Goal: Task Accomplishment & Management: Use online tool/utility

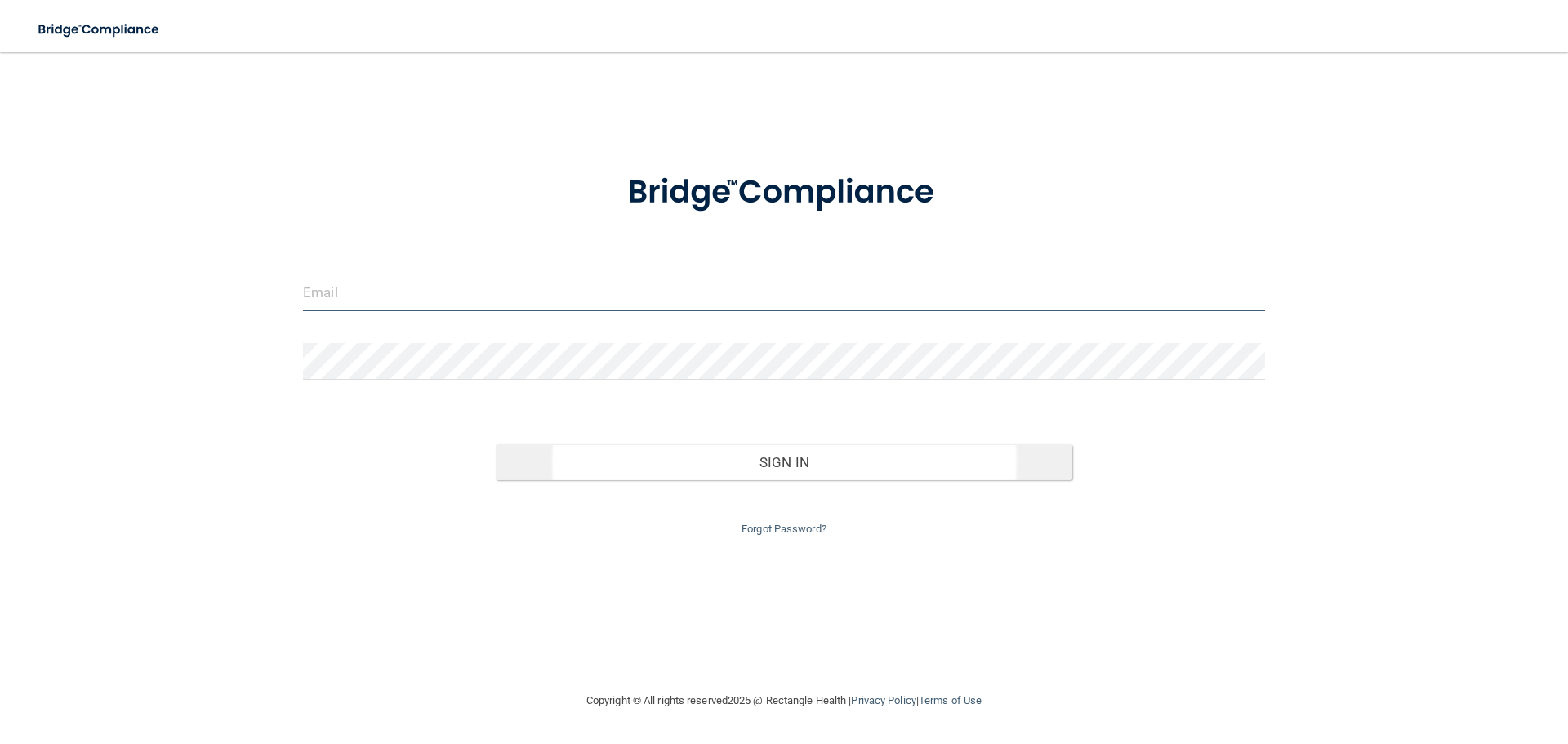
type input "[EMAIL_ADDRESS][DOMAIN_NAME]"
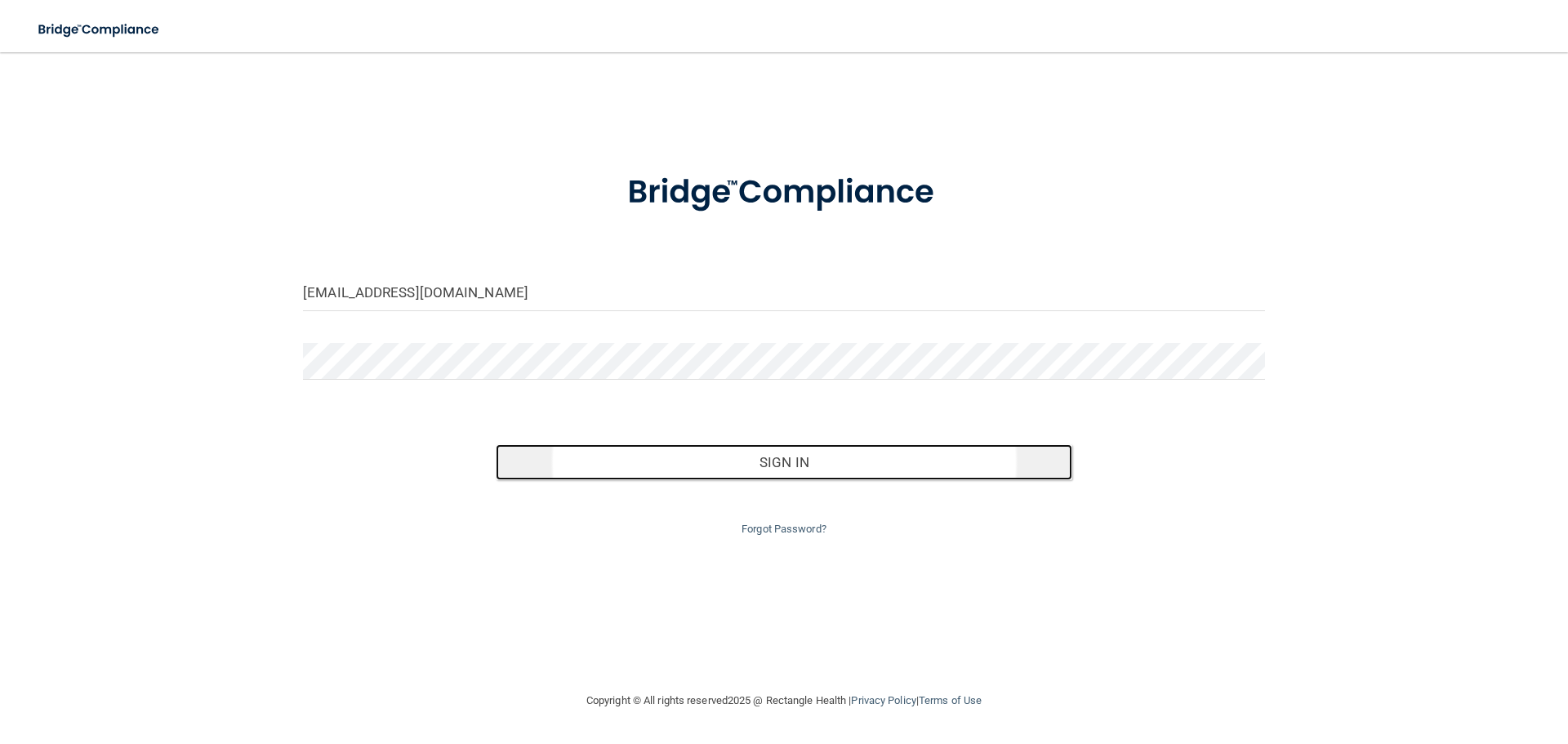
click at [766, 461] on button "Sign In" at bounding box center [784, 462] width 577 height 36
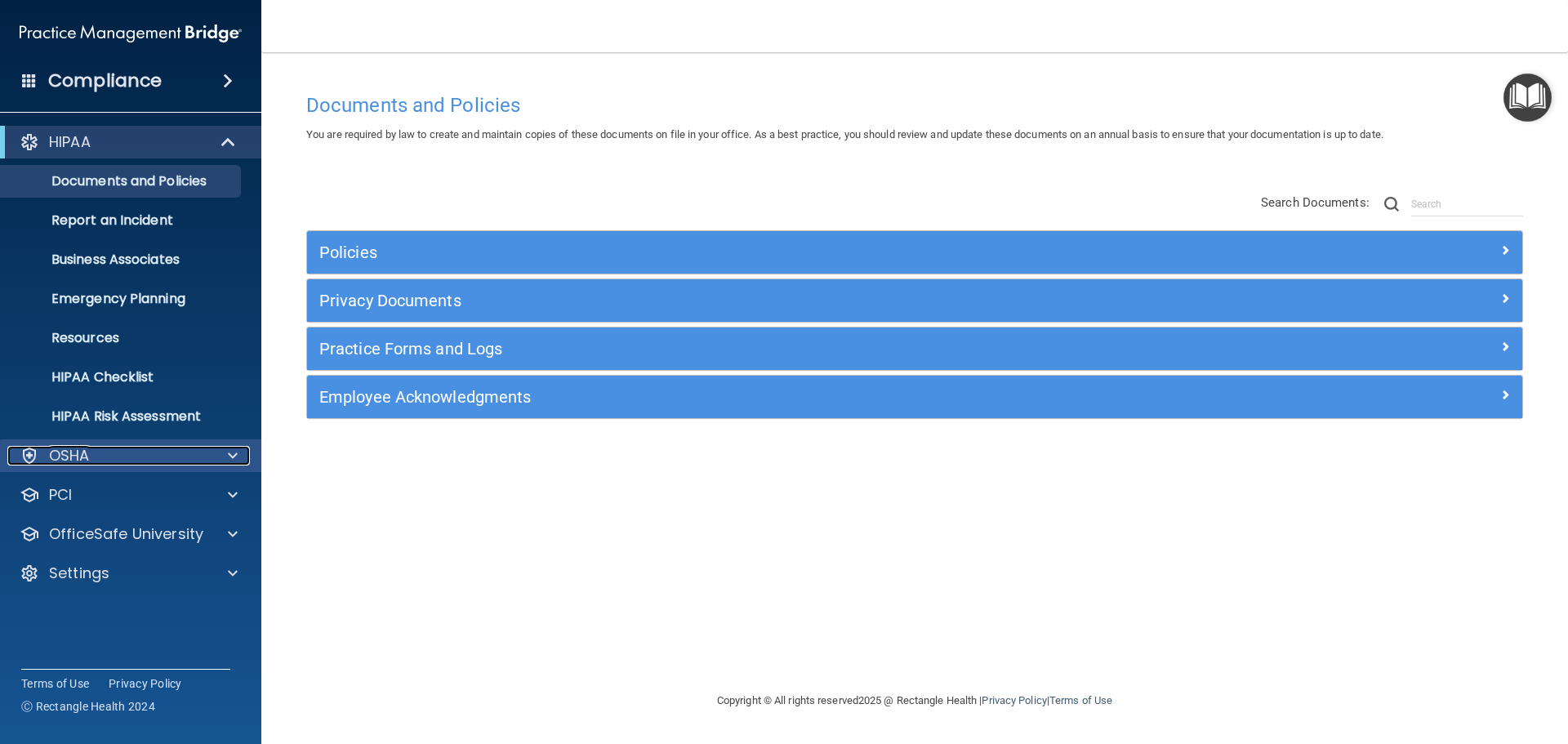
click at [244, 461] on div at bounding box center [230, 455] width 41 height 20
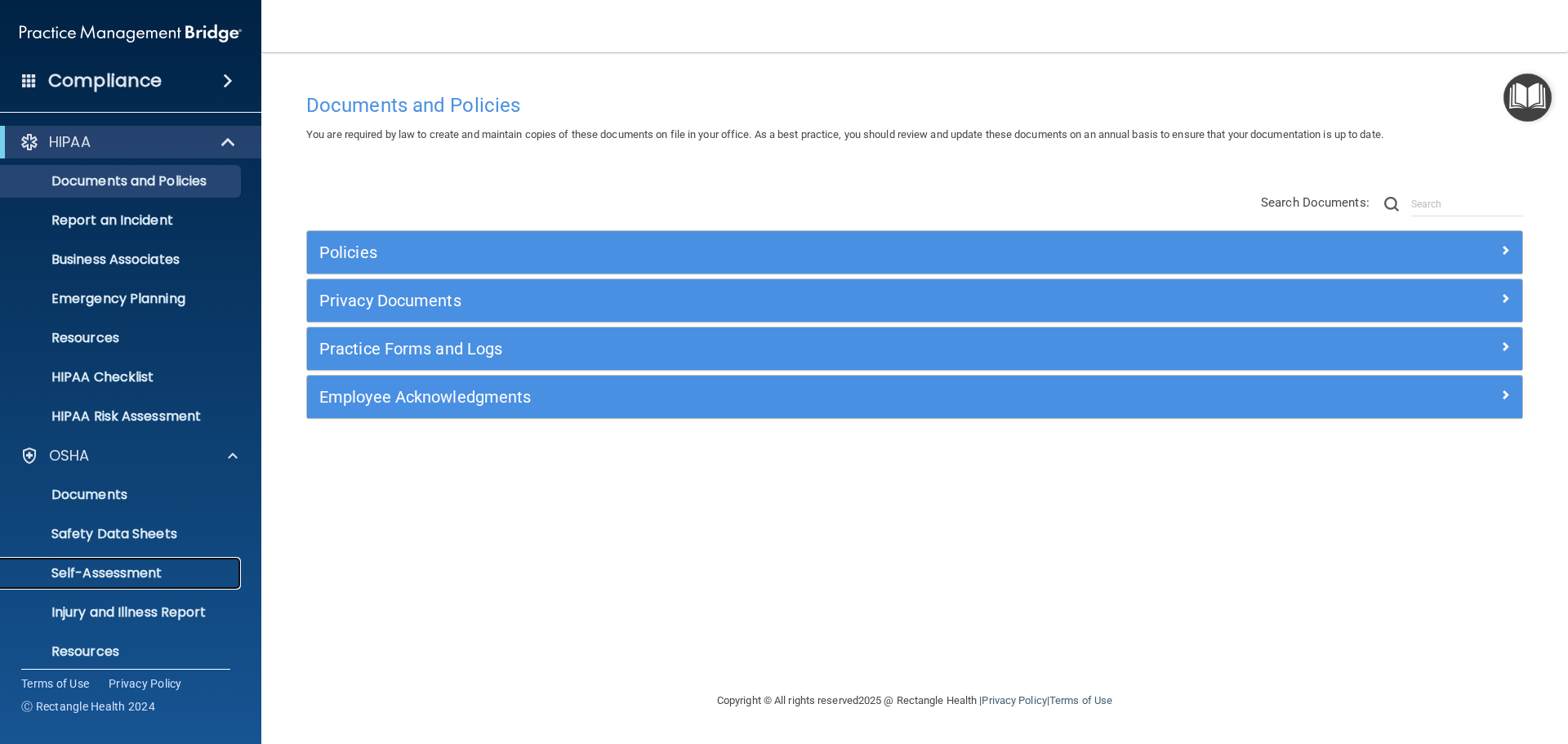
click at [132, 566] on p "Self-Assessment" at bounding box center [121, 573] width 223 height 17
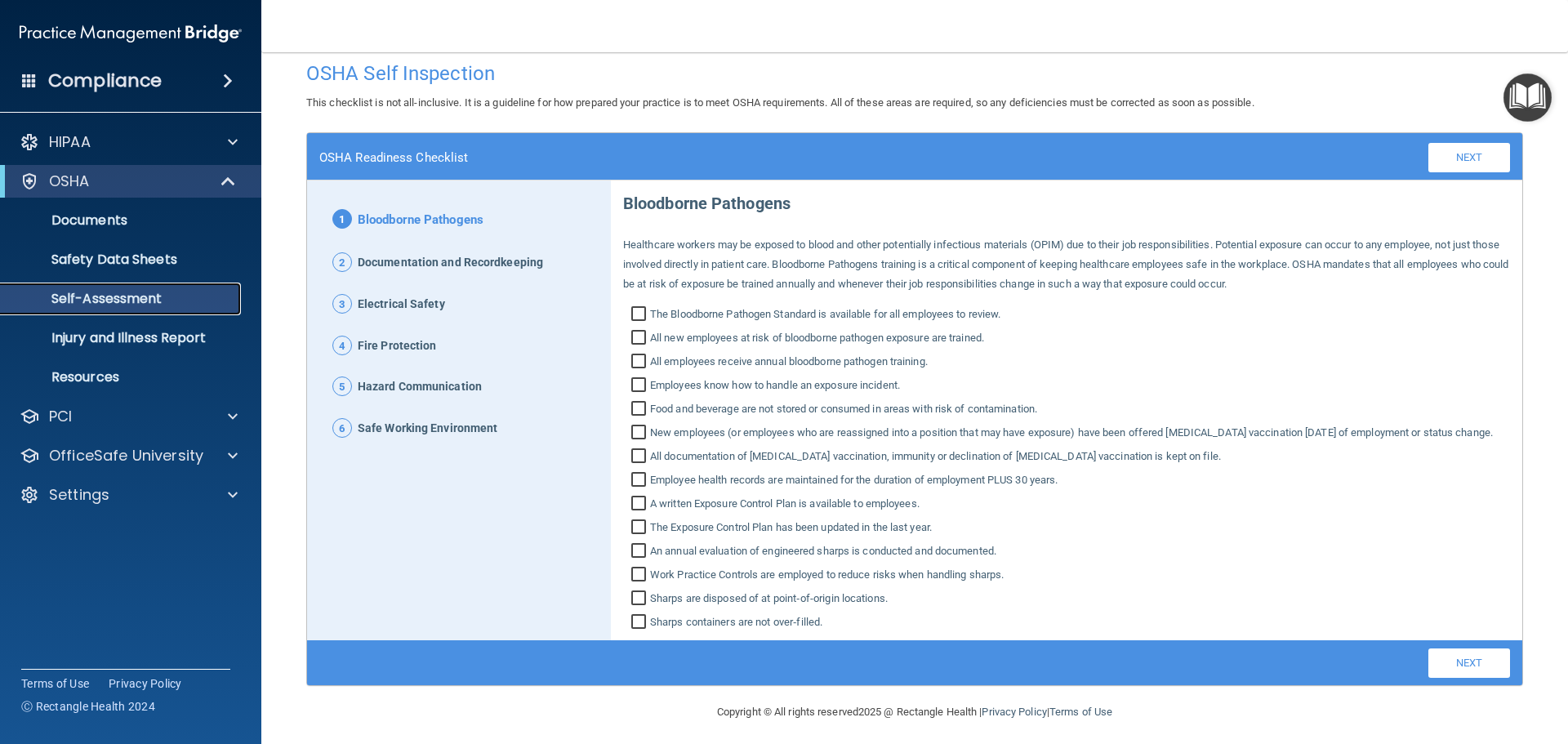
scroll to position [43, 0]
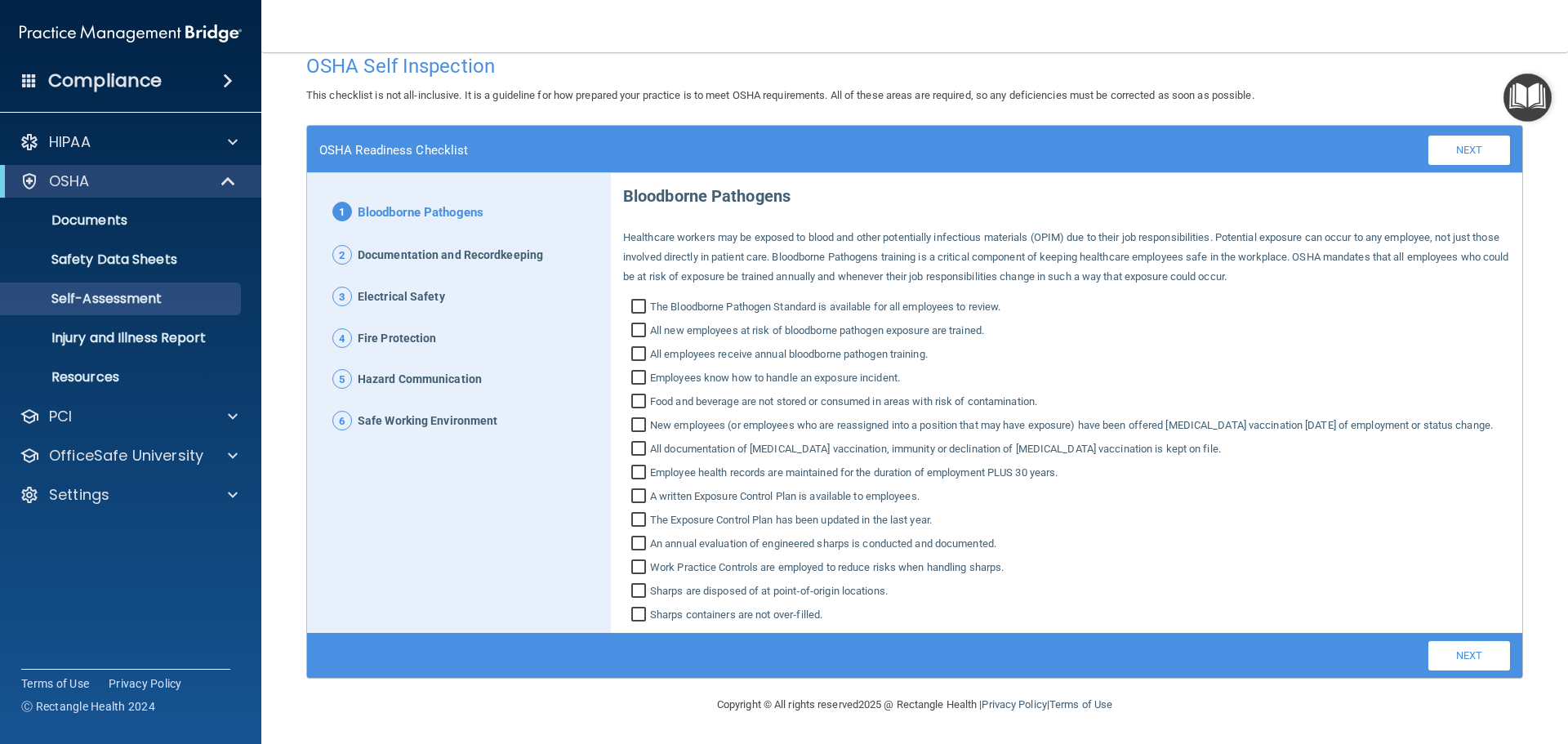
click at [1524, 93] on img "Open Resource Center" at bounding box center [1528, 98] width 48 height 48
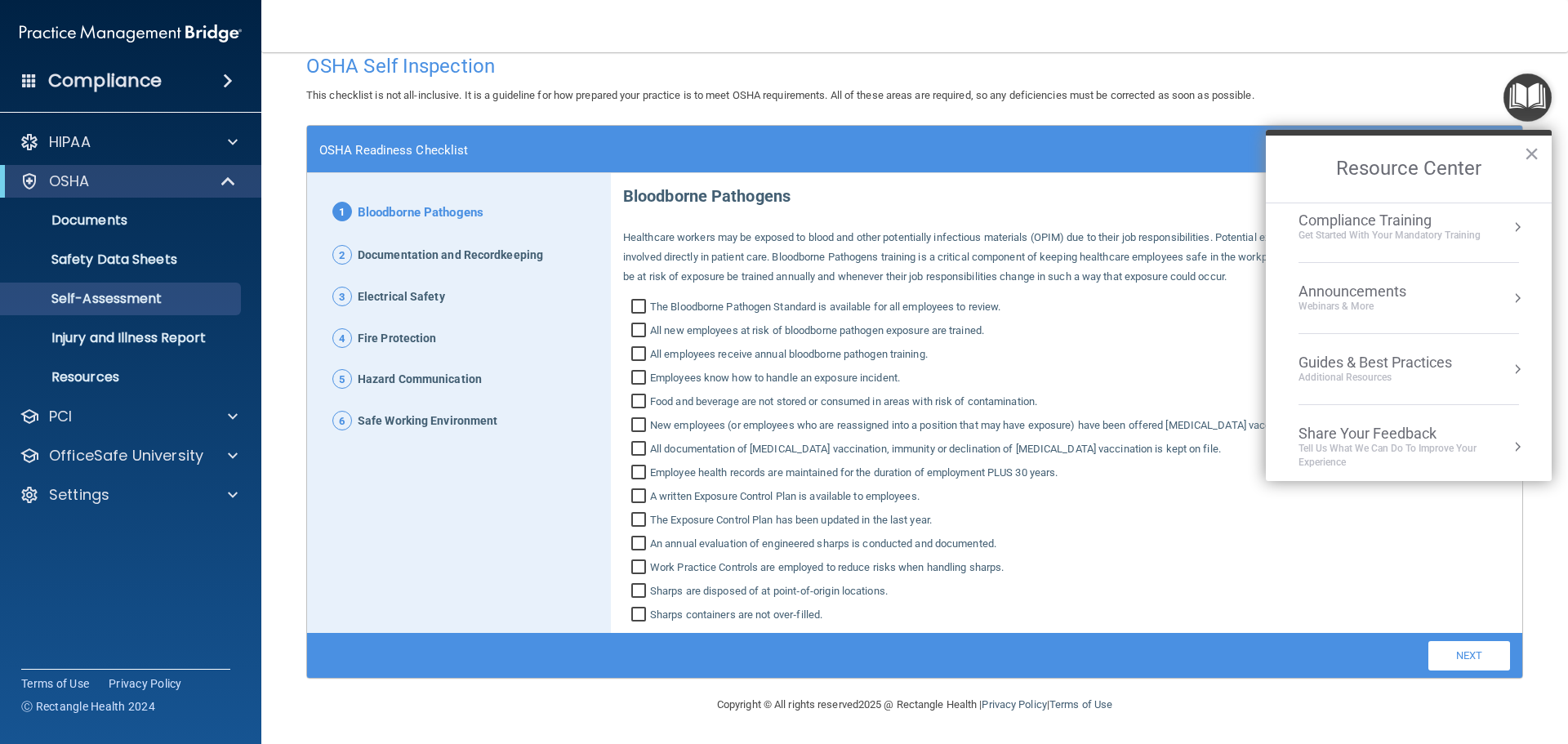
scroll to position [234, 0]
click at [1534, 96] on img "Open Resource Center" at bounding box center [1528, 98] width 48 height 48
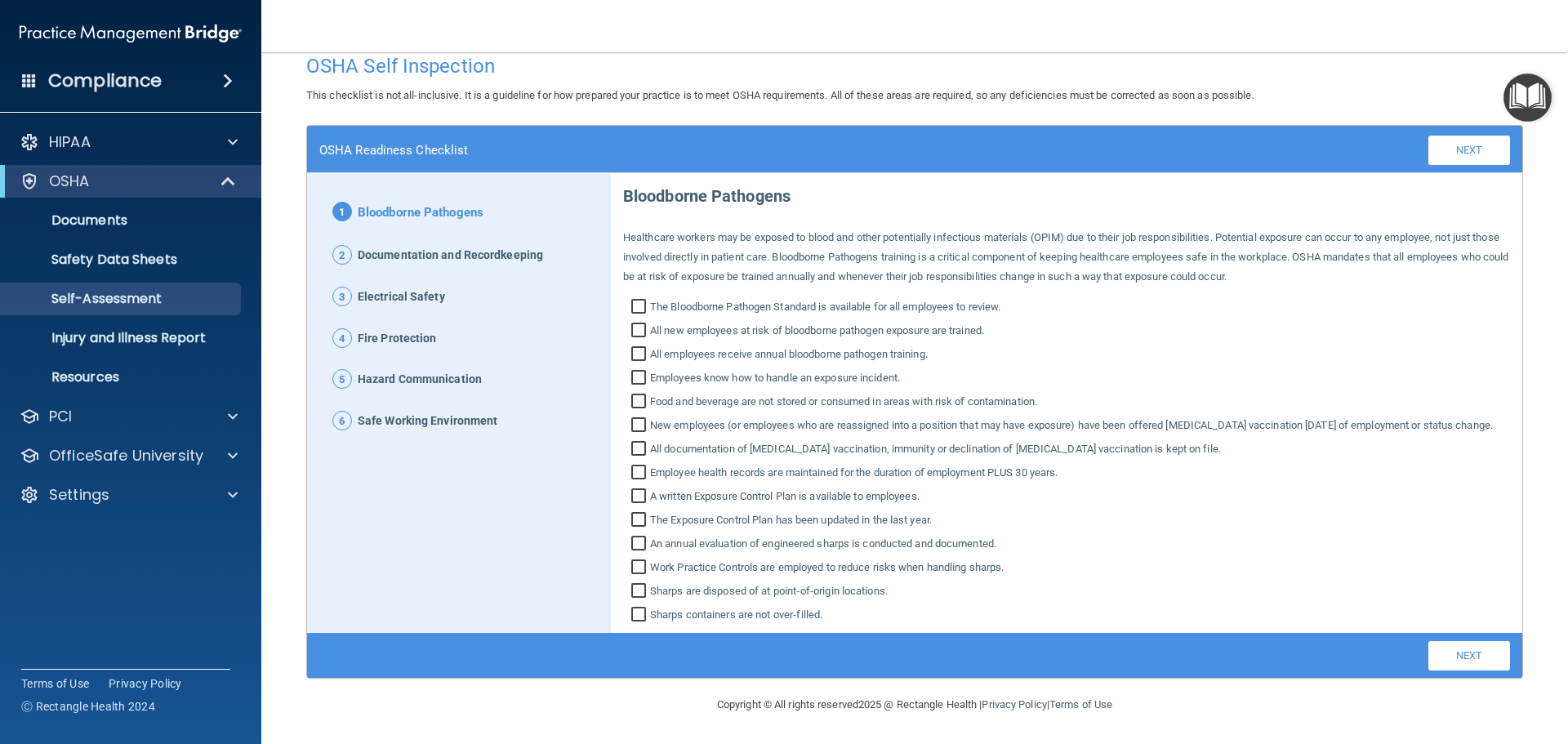
click at [374, 245] on span "Documentation and Recordkeeping" at bounding box center [450, 255] width 186 height 21
click at [356, 245] on p "2 Documentation and Recordkeeping" at bounding box center [466, 255] width 267 height 21
click at [347, 245] on span "2" at bounding box center [342, 255] width 20 height 20
drag, startPoint x: 338, startPoint y: 227, endPoint x: 347, endPoint y: 208, distance: 21.0
click at [337, 245] on span "2" at bounding box center [342, 255] width 20 height 20
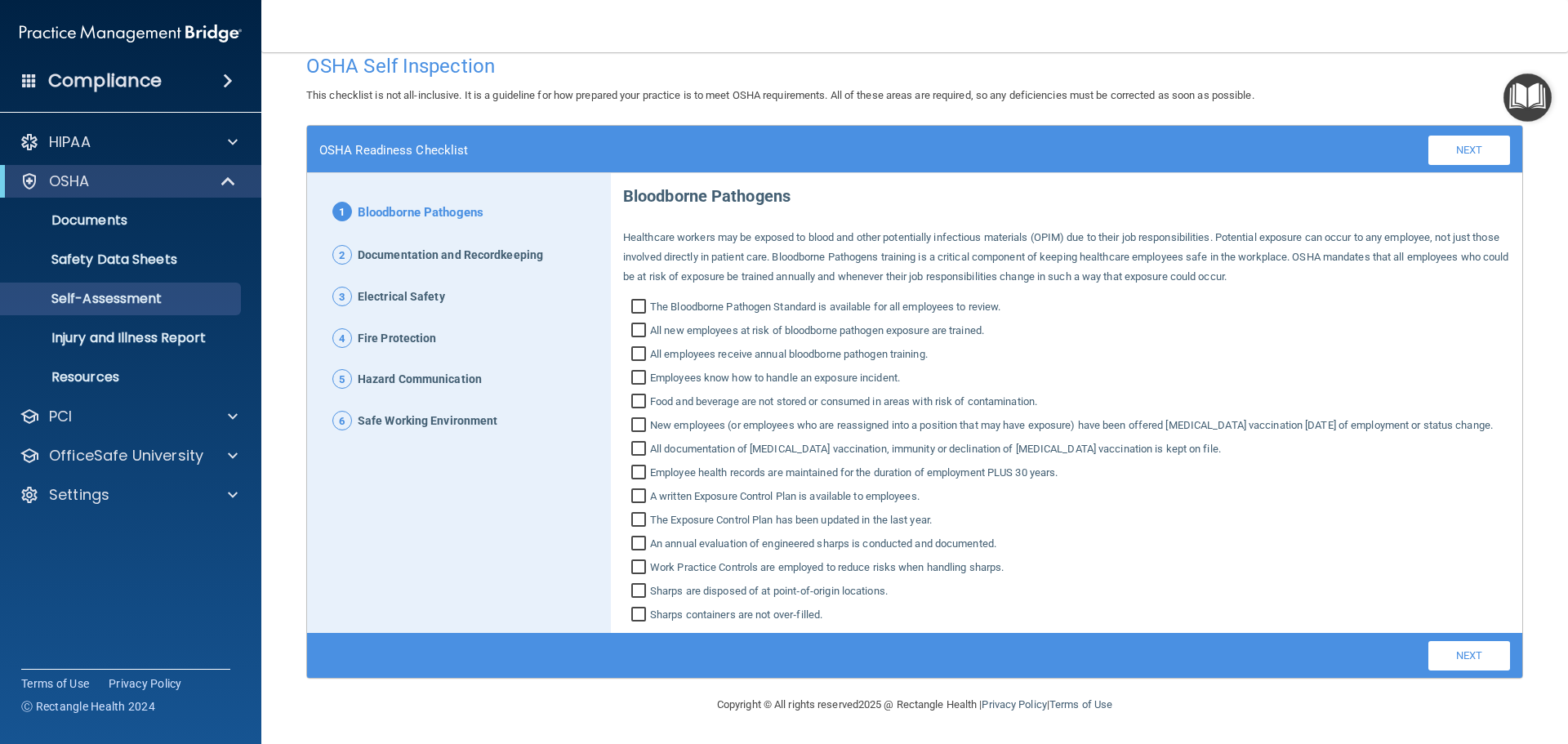
click at [333, 201] on span "1" at bounding box center [342, 211] width 20 height 20
click at [331, 245] on div "2 Documentation and Recordkeeping" at bounding box center [460, 255] width 280 height 21
click at [347, 287] on span "3" at bounding box center [342, 296] width 20 height 20
drag, startPoint x: 337, startPoint y: 338, endPoint x: 336, endPoint y: 351, distance: 13.0
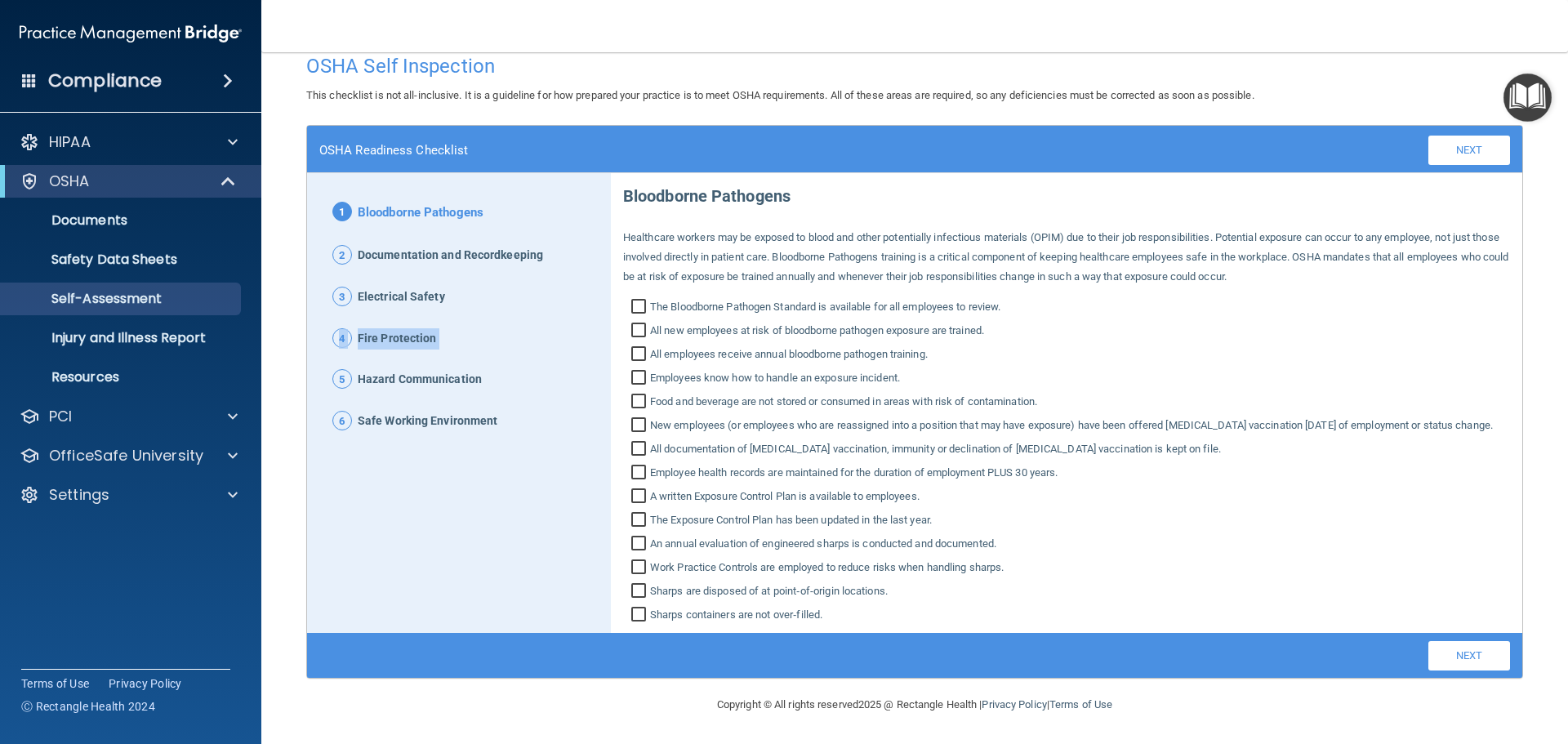
drag, startPoint x: 347, startPoint y: 390, endPoint x: 364, endPoint y: 418, distance: 32.8
click at [666, 567] on span "Work Practice Controls are employed to reduce risks when handling sharps." at bounding box center [826, 567] width 353 height 20
click at [650, 567] on input "Work Practice Controls are employed to reduce risks when handling sharps." at bounding box center [640, 570] width 19 height 17
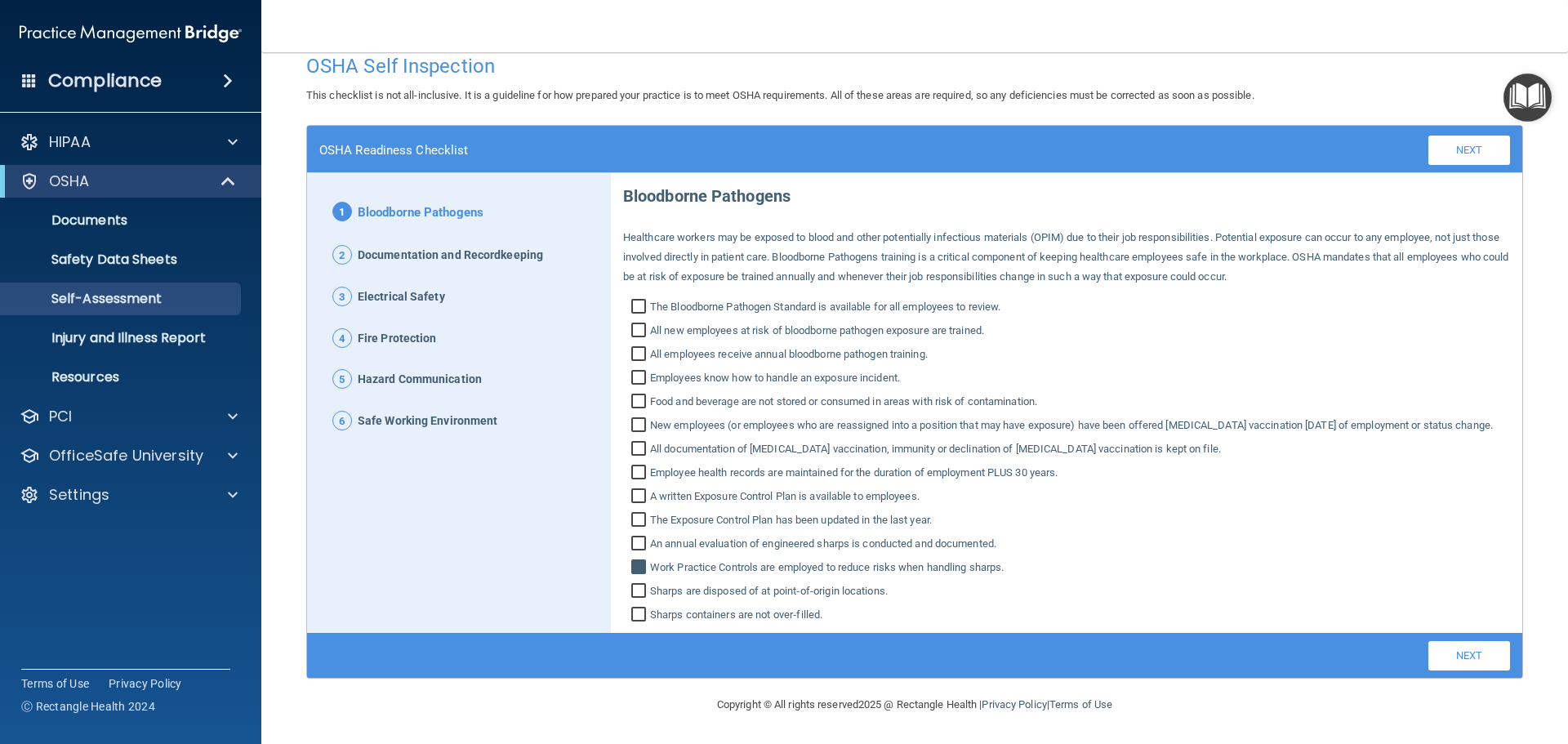
click at [631, 561] on input "Work Practice Controls are employed to reduce risks when handling sharps." at bounding box center [640, 570] width 19 height 17
checkbox input "false"
click at [1471, 143] on link "Next" at bounding box center [1469, 150] width 82 height 30
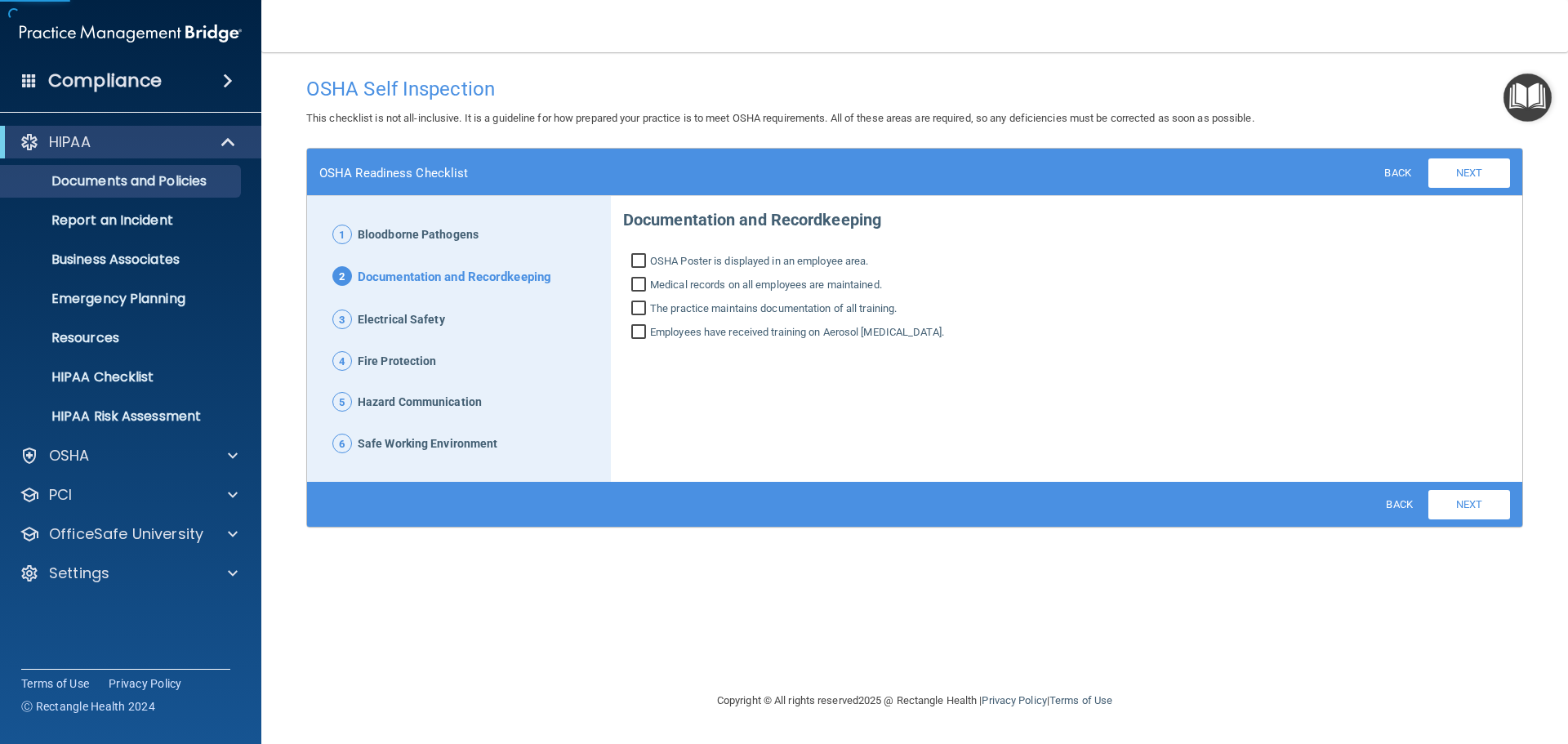
click at [354, 236] on p "1 Bloodborne Pathogens" at bounding box center [466, 235] width 267 height 21
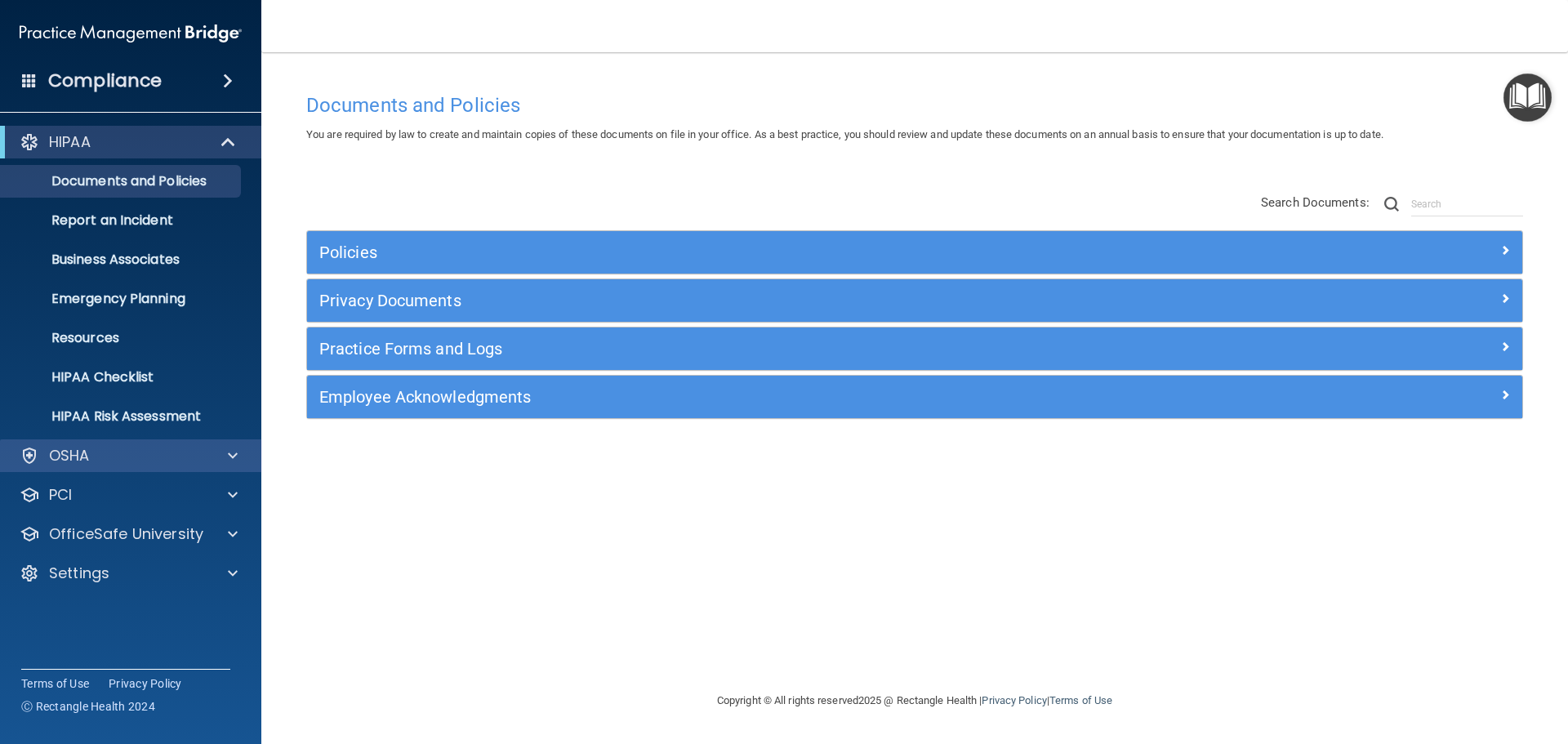
click at [76, 469] on div "OSHA" at bounding box center [131, 455] width 262 height 33
click at [194, 457] on div "OSHA" at bounding box center [108, 455] width 202 height 20
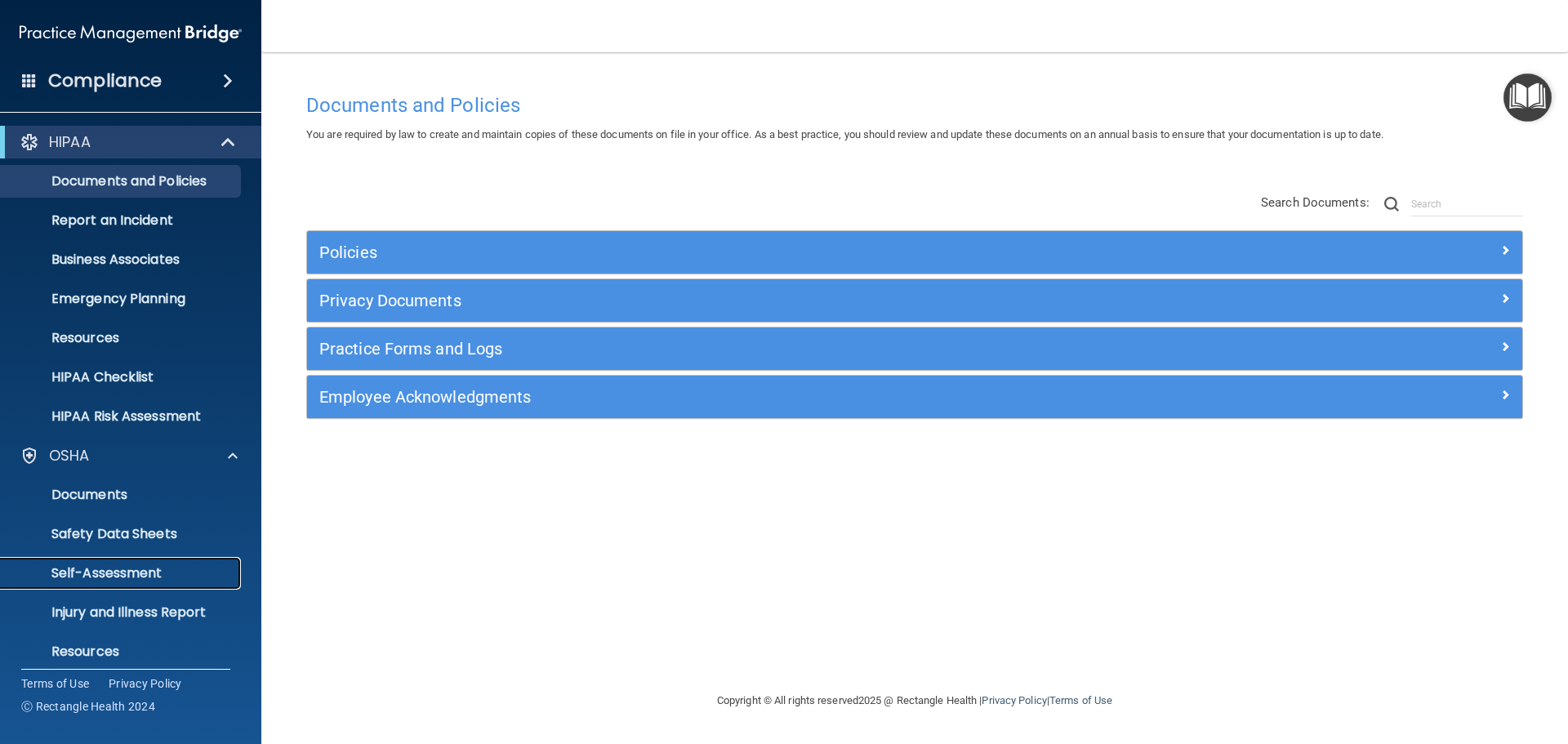
click at [102, 580] on p "Self-Assessment" at bounding box center [121, 573] width 223 height 17
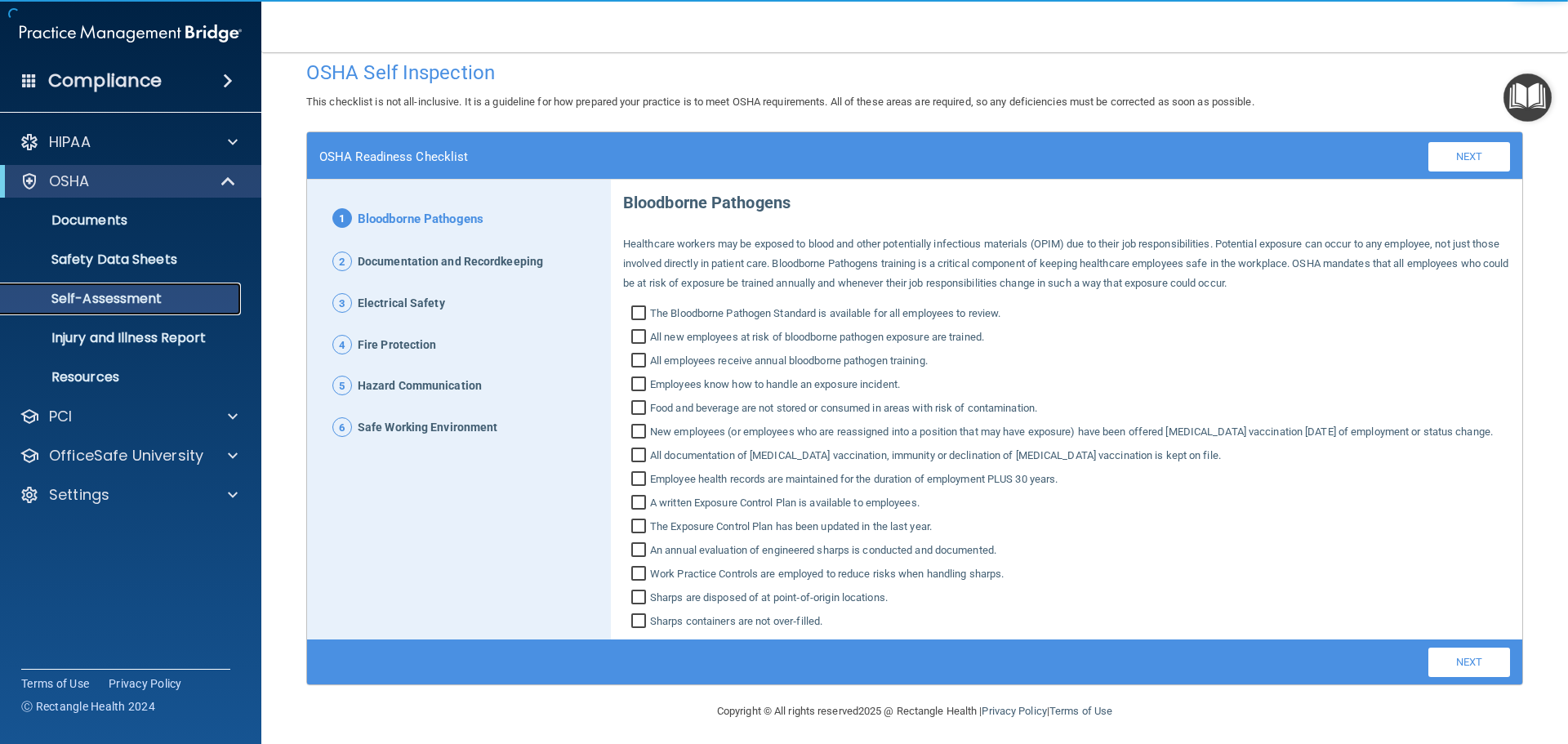
scroll to position [43, 0]
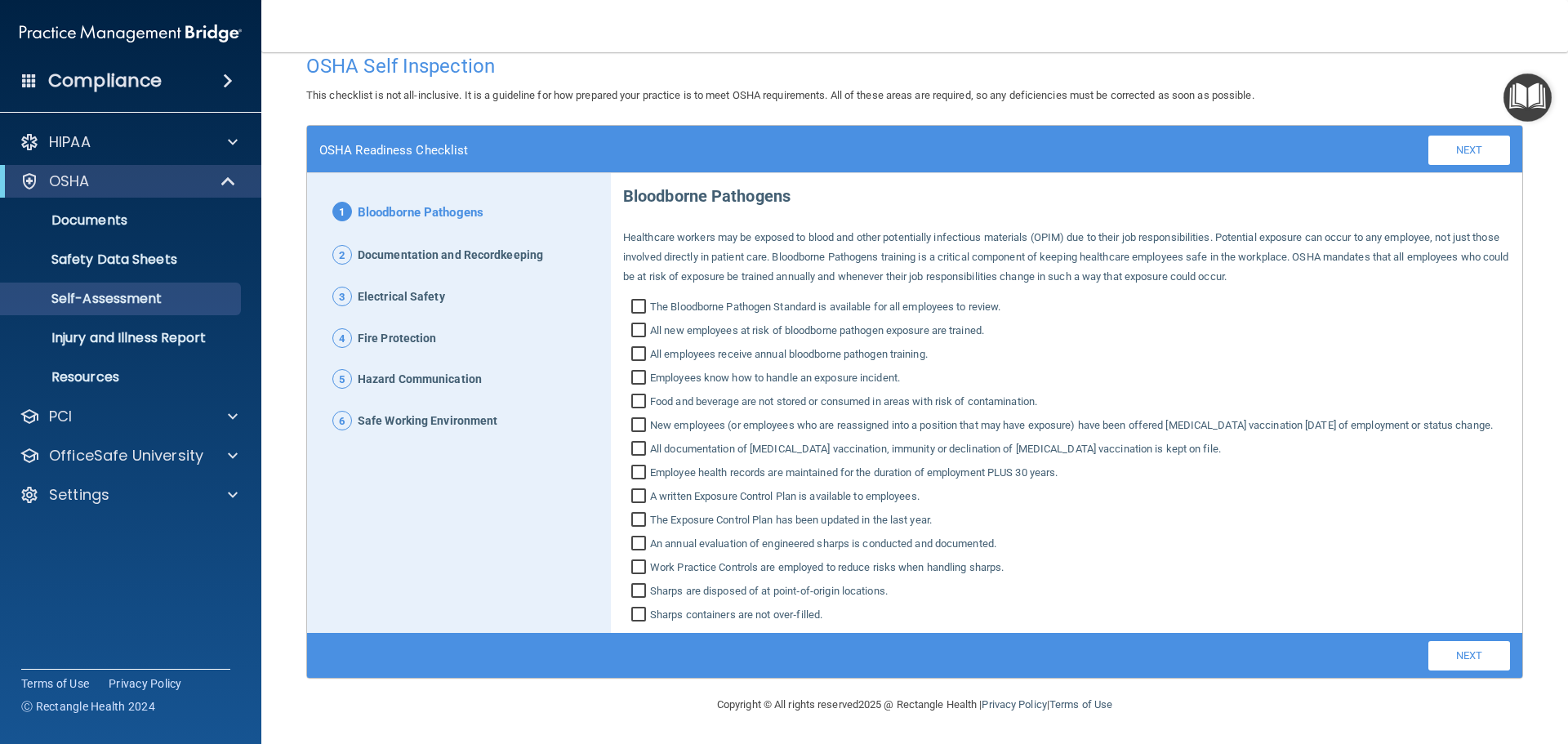
click at [858, 613] on label "Sharps containers are not over‐filled." at bounding box center [1067, 614] width 887 height 20
click at [650, 613] on input "Sharps containers are not over‐filled." at bounding box center [640, 617] width 19 height 17
drag, startPoint x: 835, startPoint y: 622, endPoint x: 713, endPoint y: 511, distance: 164.9
click at [713, 511] on div "Bloodborne Pathogens Healthcare workers may be exposed to blood and other poten…" at bounding box center [1067, 399] width 887 height 452
click at [640, 615] on input "Sharps containers are not over‐filled." at bounding box center [640, 617] width 19 height 17
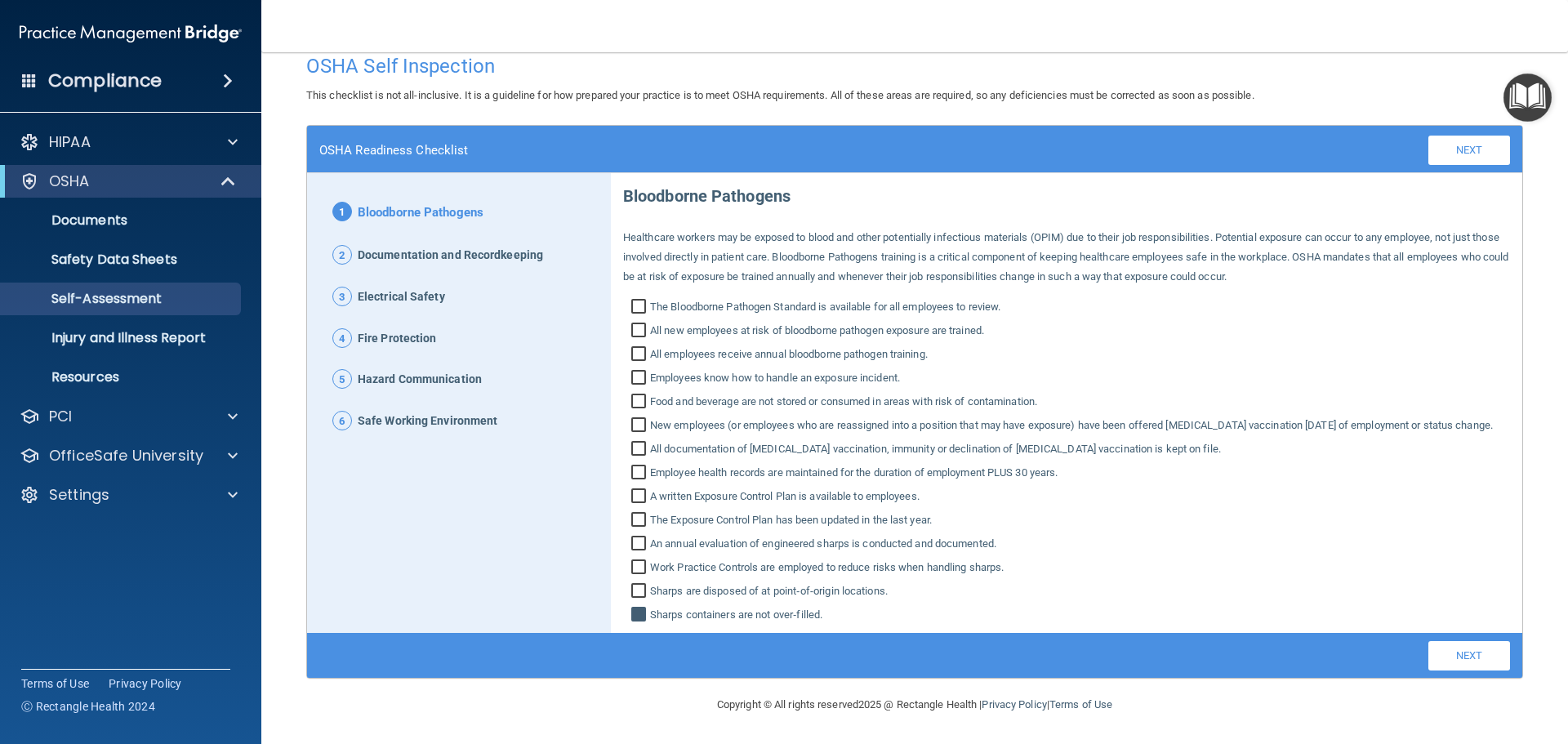
checkbox input "false"
click at [920, 630] on div "Fire Protection A fire and emergency plan exists, and employees are aware of it…" at bounding box center [763, 630] width 912 height 1
drag, startPoint x: 846, startPoint y: 613, endPoint x: 621, endPoint y: 174, distance: 493.3
click at [624, 174] on div "Bloodborne Pathogens Healthcare workers may be exposed to blood and other poten…" at bounding box center [1067, 399] width 887 height 452
copy div "Bloodborne Pathogens Healthcare workers may be exposed to blood and other poten…"
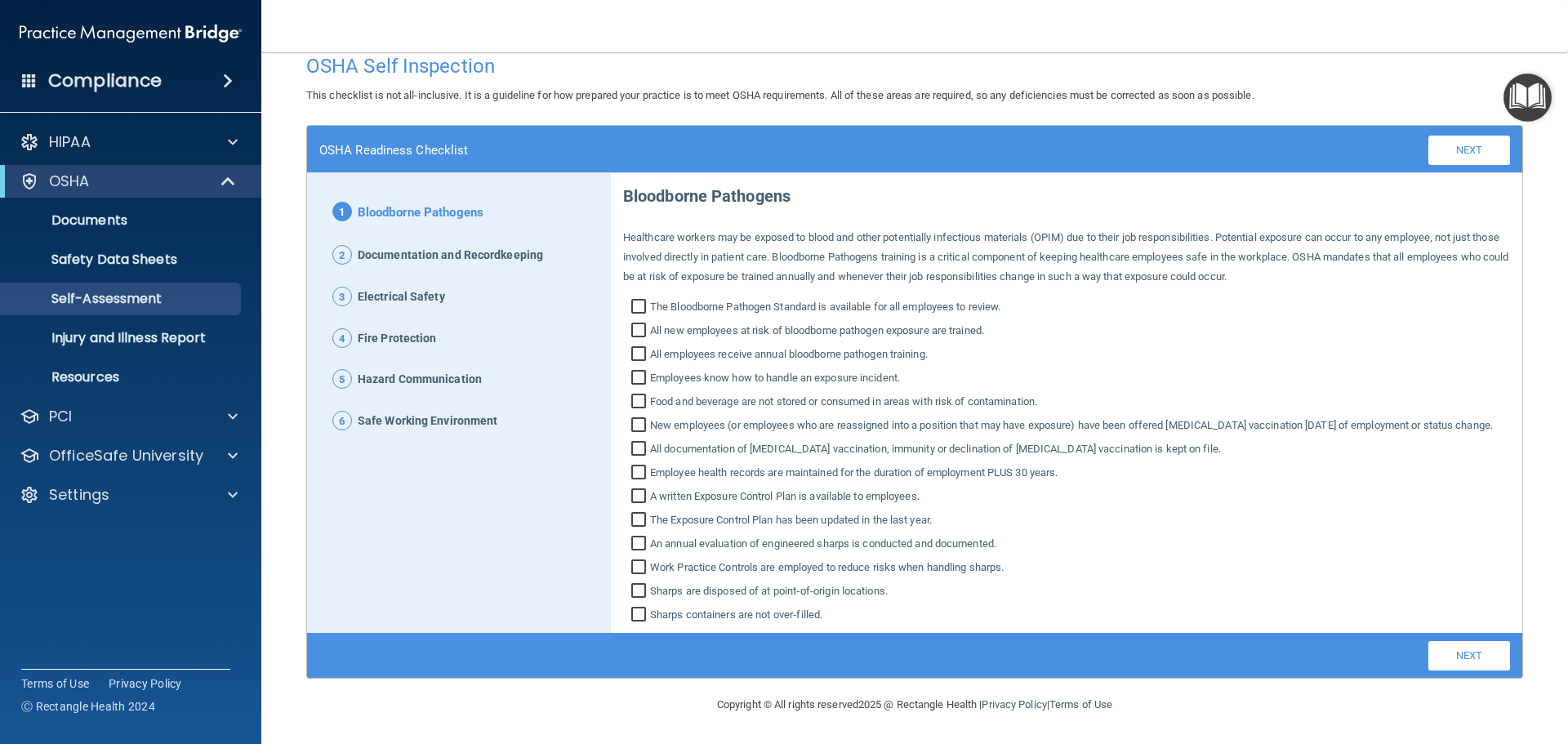
drag, startPoint x: 415, startPoint y: 234, endPoint x: 333, endPoint y: 234, distance: 82.0
click at [414, 245] on span "Documentation and Recordkeeping" at bounding box center [450, 255] width 186 height 21
click at [1454, 135] on link "Next" at bounding box center [1469, 150] width 82 height 30
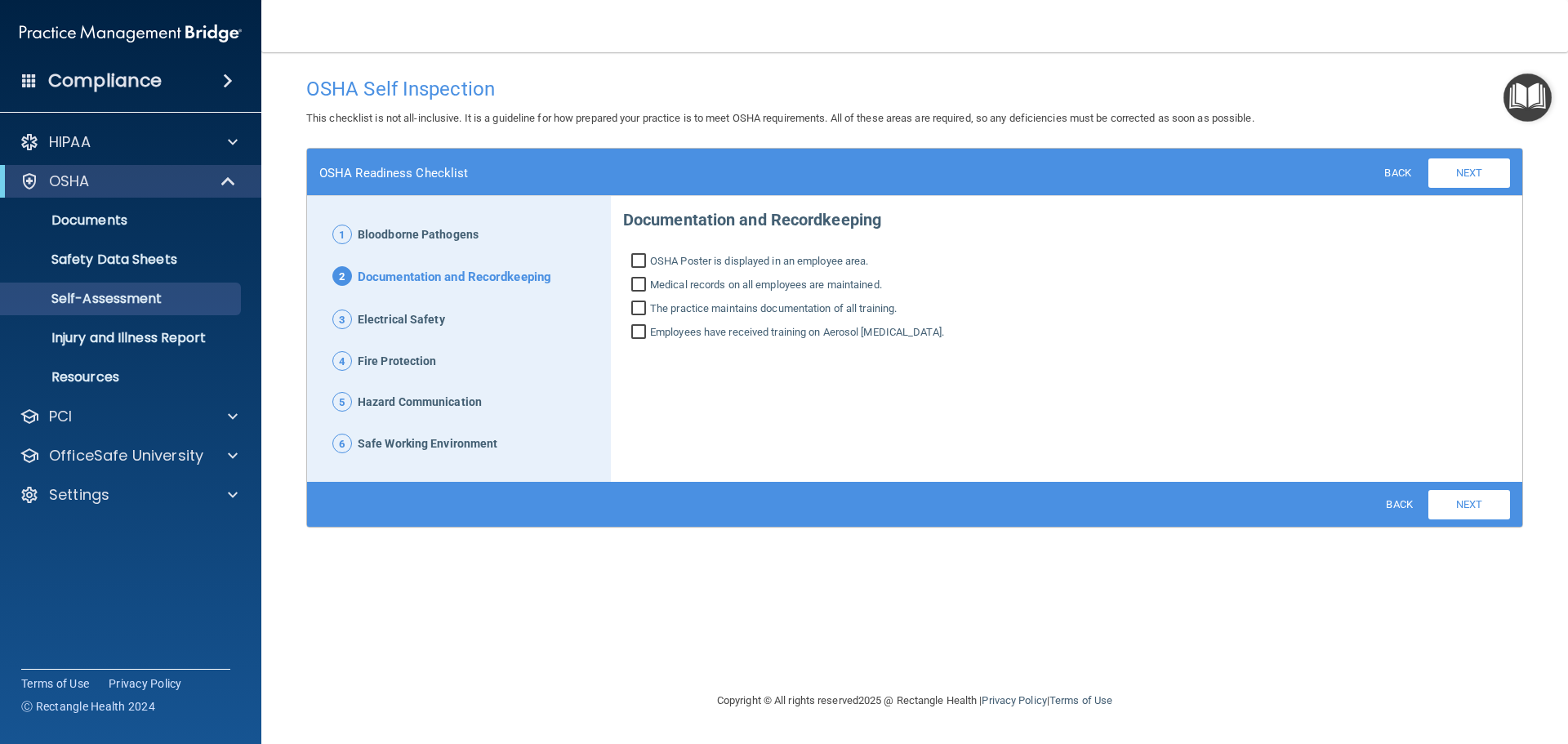
click at [969, 353] on div "1 Bloodborne Pathogens 2 Documentation and Recordkeeping 3 Electrical Safety 4 …" at bounding box center [915, 338] width 1216 height 286
click at [1108, 339] on label "Employees have received training on Aerosol [MEDICAL_DATA]." at bounding box center [1067, 332] width 887 height 20
click at [650, 339] on input "Employees have received training on Aerosol [MEDICAL_DATA]." at bounding box center [640, 335] width 19 height 17
click at [1018, 331] on label "Employees have received training on Aerosol [MEDICAL_DATA]." at bounding box center [1067, 332] width 887 height 20
click at [650, 331] on input "Employees have received training on Aerosol [MEDICAL_DATA]." at bounding box center [640, 335] width 19 height 17
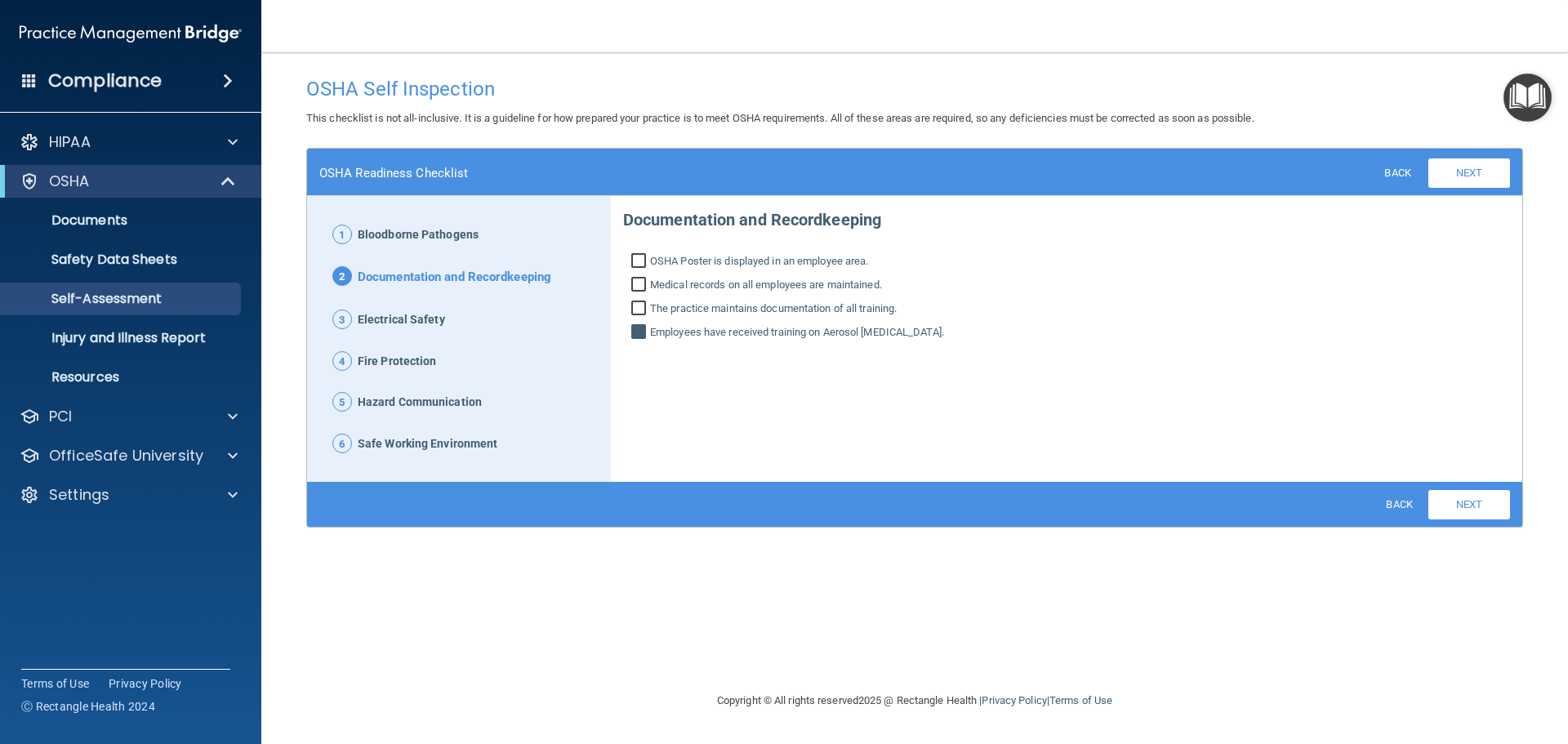
checkbox input "false"
drag, startPoint x: 999, startPoint y: 338, endPoint x: 624, endPoint y: 232, distance: 389.7
click at [624, 232] on div "Documentation and Recordkeeping OSHA Poster is displayed in an employee area. M…" at bounding box center [1067, 269] width 887 height 145
copy div "Documentation and Recordkeeping OSHA Poster is displayed in an employee area. M…"
click at [1454, 501] on link "Next" at bounding box center [1469, 505] width 82 height 30
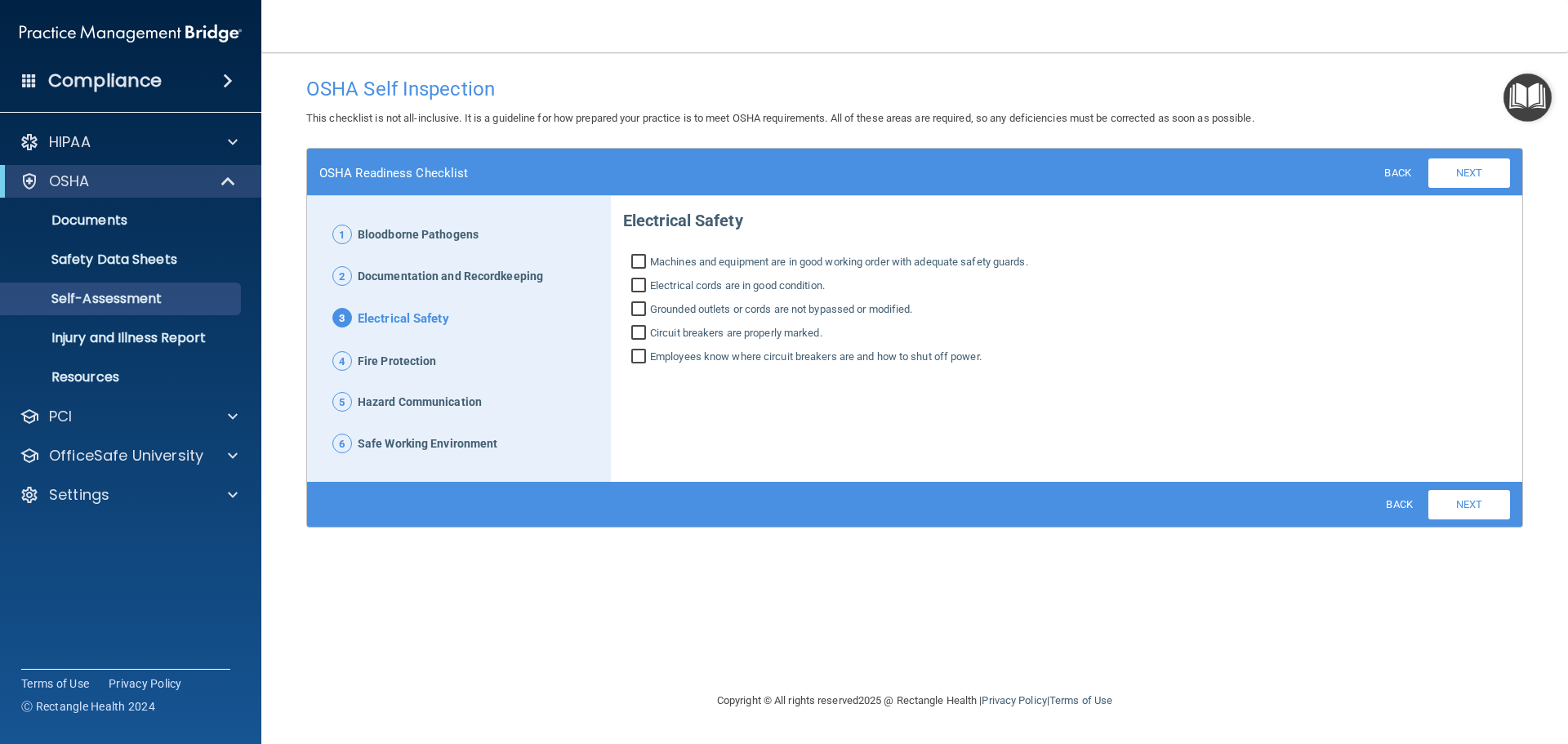
drag, startPoint x: 1021, startPoint y: 357, endPoint x: 624, endPoint y: 227, distance: 417.7
click at [624, 227] on div "Electrical Safety Machines and equipment are in good working order with adequat…" at bounding box center [1067, 282] width 887 height 169
copy div "Electrical Safety Machines and equipment are in good working order with adequat…"
click at [1494, 503] on link "Next" at bounding box center [1469, 505] width 82 height 30
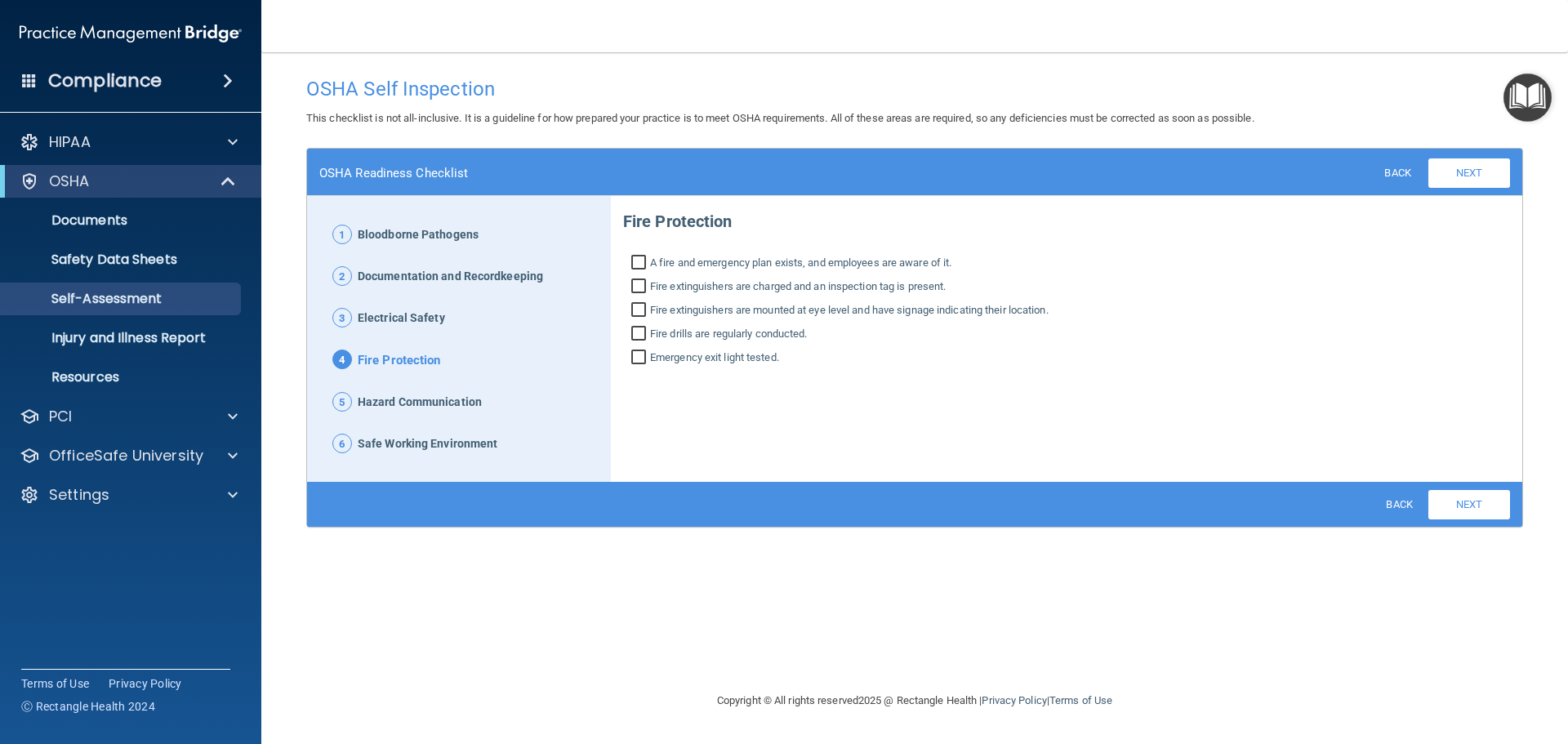
drag, startPoint x: 869, startPoint y: 377, endPoint x: 809, endPoint y: 370, distance: 60.4
click at [809, 370] on div "1 Bloodborne Pathogens 2 Documentation and Recordkeeping 3 Electrical Safety 4 …" at bounding box center [915, 338] width 1216 height 286
copy div "Bloodborne Pathogens Healthcare workers may be exposed to blood and other poten…"
click at [1479, 503] on link "Next" at bounding box center [1469, 505] width 82 height 30
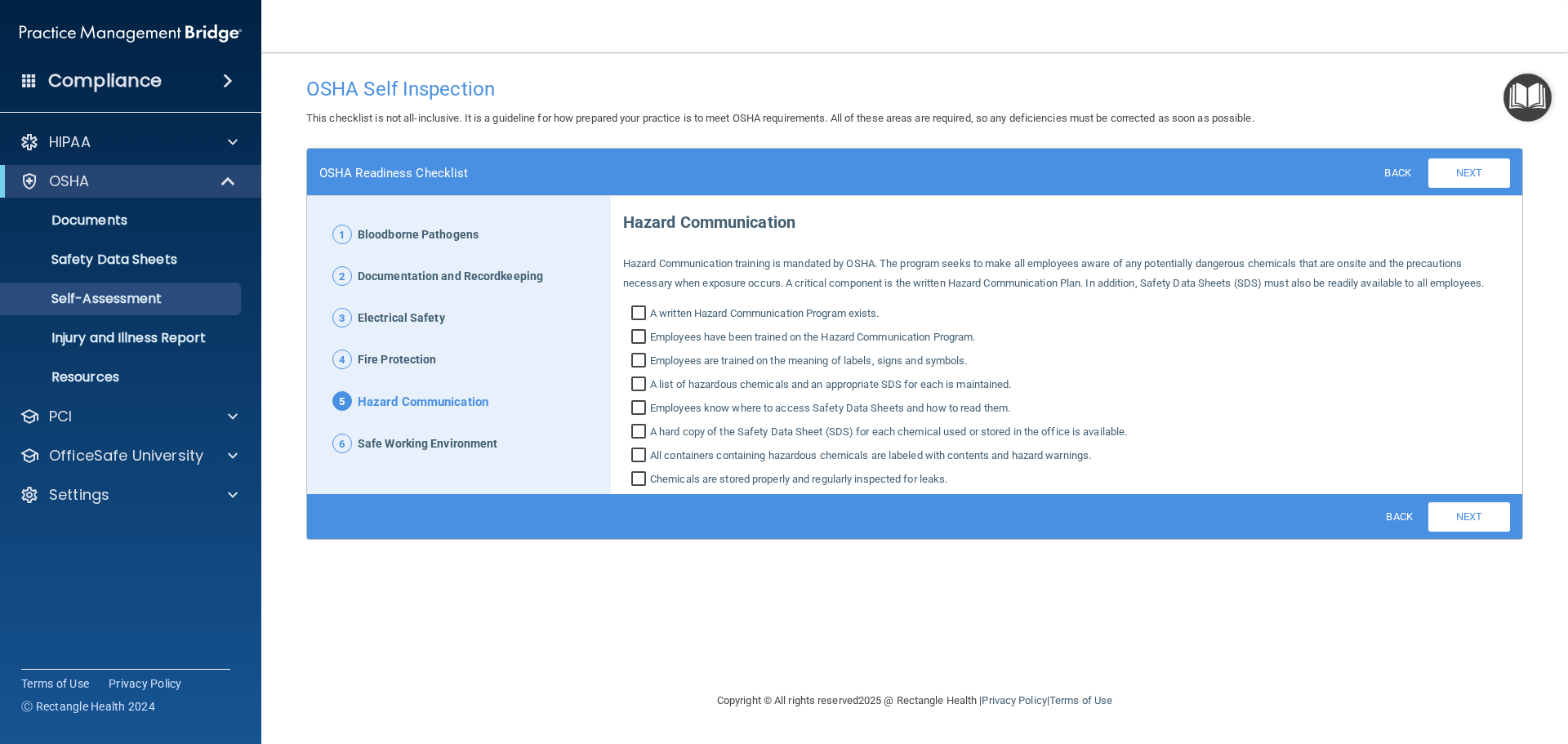
drag, startPoint x: 984, startPoint y: 491, endPoint x: 623, endPoint y: 231, distance: 444.9
click at [623, 231] on div "Hazard Communication Hazard Communication training is mandated by [PERSON_NAME]…" at bounding box center [1066, 346] width 912 height 294
copy div "Hazard Communication Hazard Communication training is mandated by [PERSON_NAME]…"
click at [452, 439] on span "Safe Working Environment" at bounding box center [428, 444] width 140 height 21
click at [1473, 519] on link "Next" at bounding box center [1469, 517] width 82 height 30
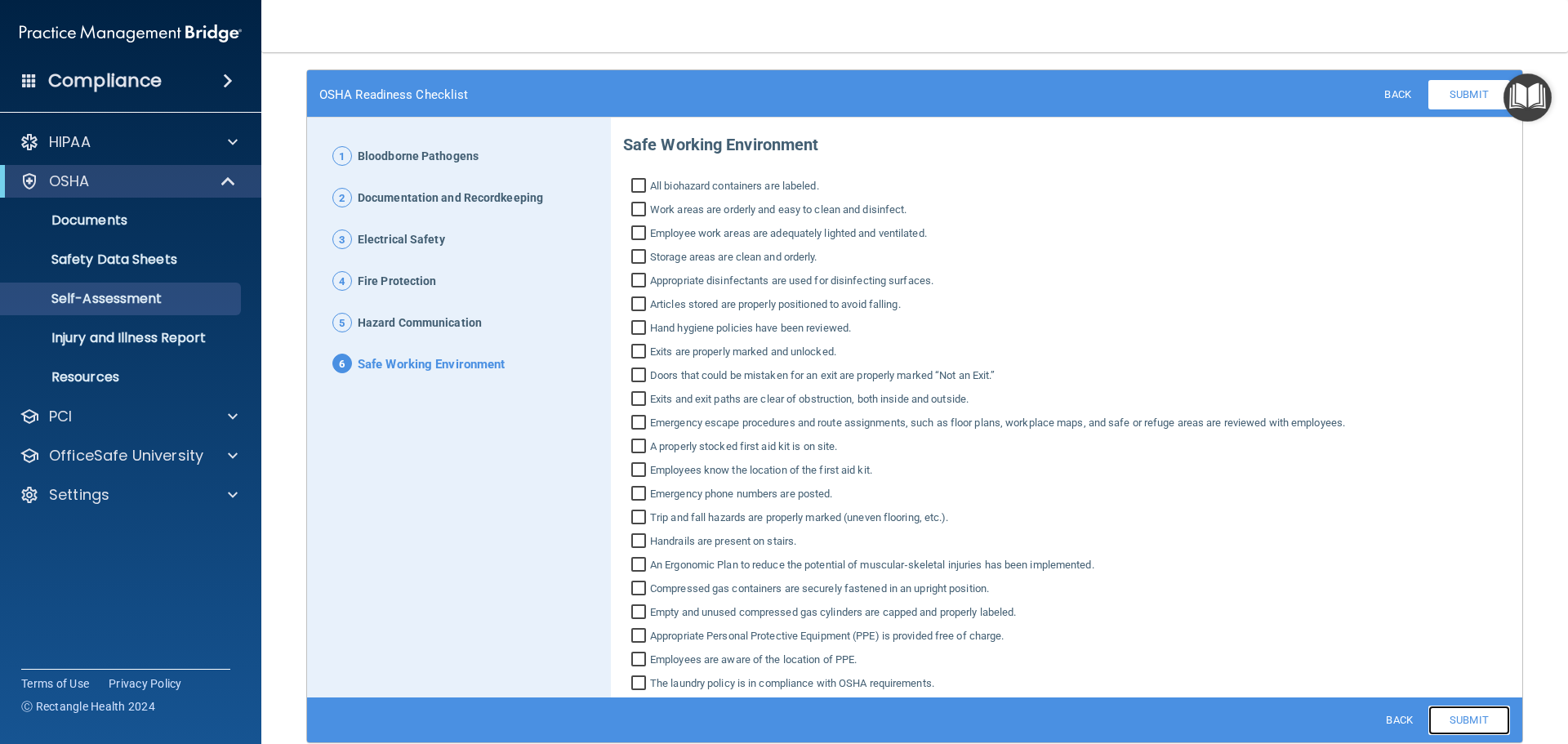
scroll to position [143, 0]
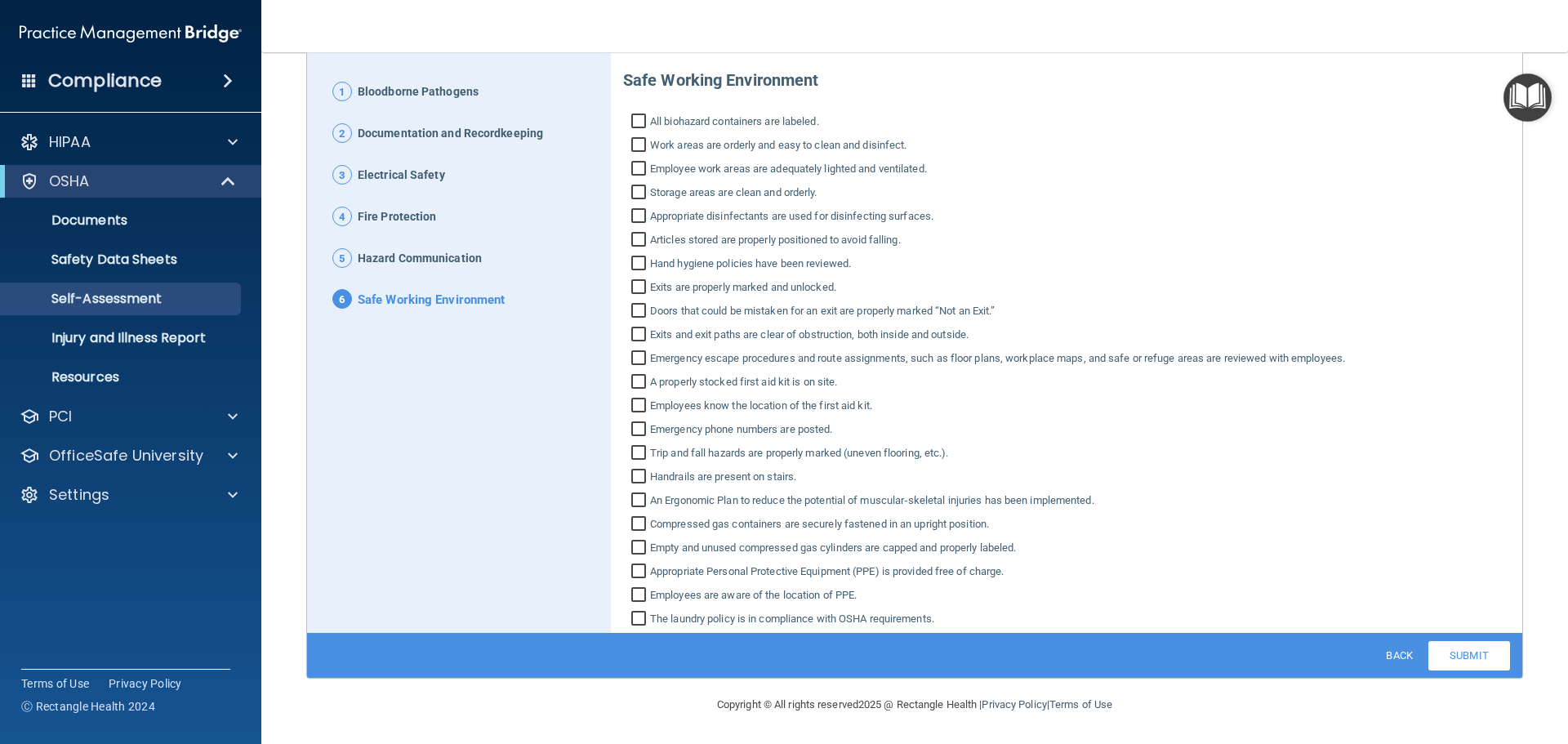
drag, startPoint x: 951, startPoint y: 623, endPoint x: 624, endPoint y: 91, distance: 624.5
click at [624, 91] on div "Safe Working Environment All biohazard containers are labeled. Work areas are o…" at bounding box center [1067, 342] width 887 height 572
copy div "Lore Ipsumdo Sitametcons Adi elitseddo eiusmodtem inc utlabor. Etdo magna ali e…"
